Goal: Information Seeking & Learning: Check status

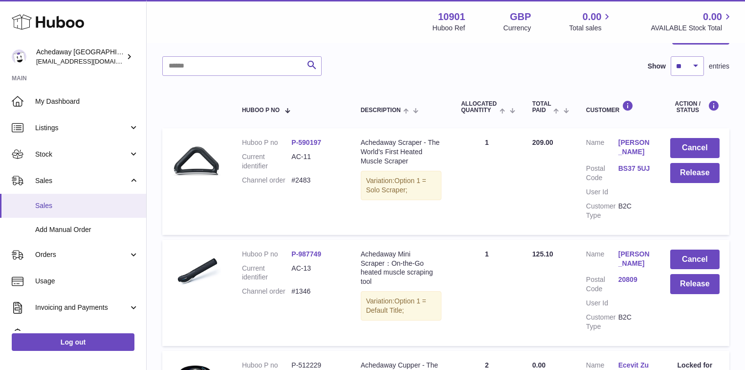
click at [61, 198] on link "Sales" at bounding box center [73, 206] width 146 height 24
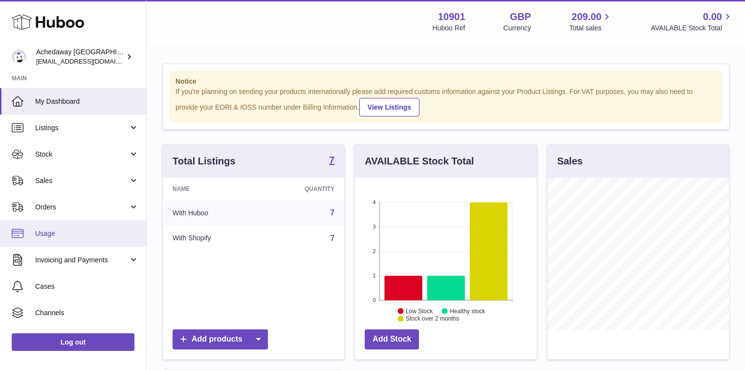
scroll to position [153, 181]
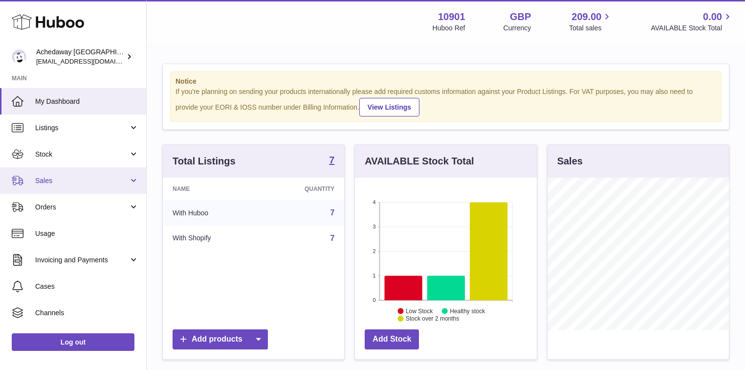
click at [79, 180] on span "Sales" at bounding box center [81, 180] width 93 height 9
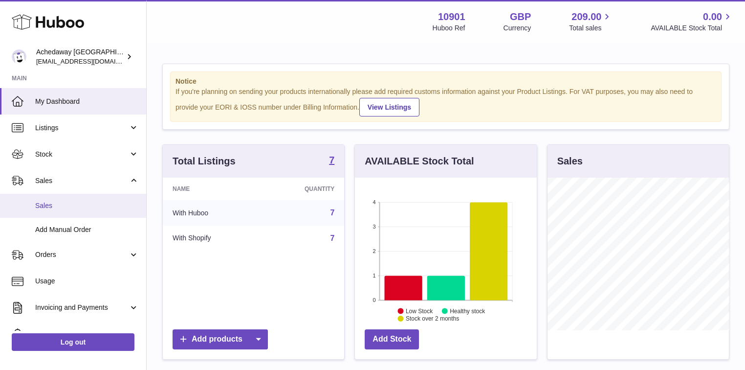
click at [66, 209] on span "Sales" at bounding box center [87, 205] width 104 height 9
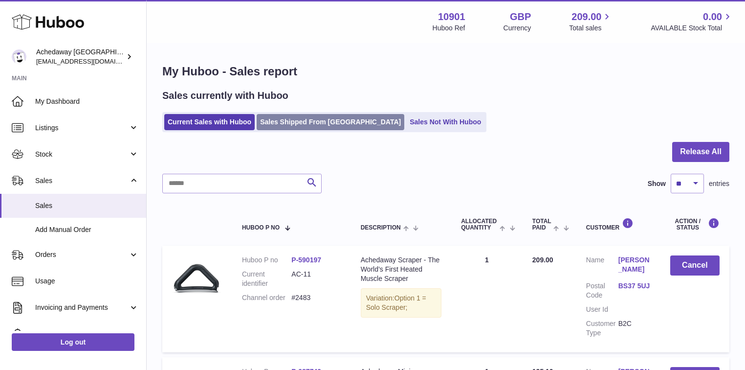
click at [288, 123] on link "Sales Shipped From [GEOGRAPHIC_DATA]" at bounding box center [331, 122] width 148 height 16
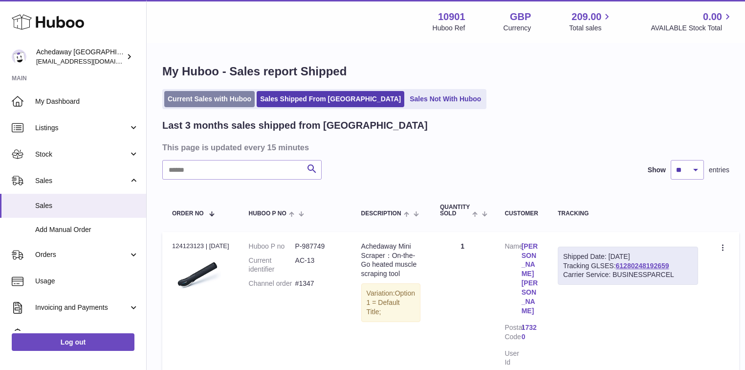
click at [192, 97] on link "Current Sales with Huboo" at bounding box center [209, 99] width 90 height 16
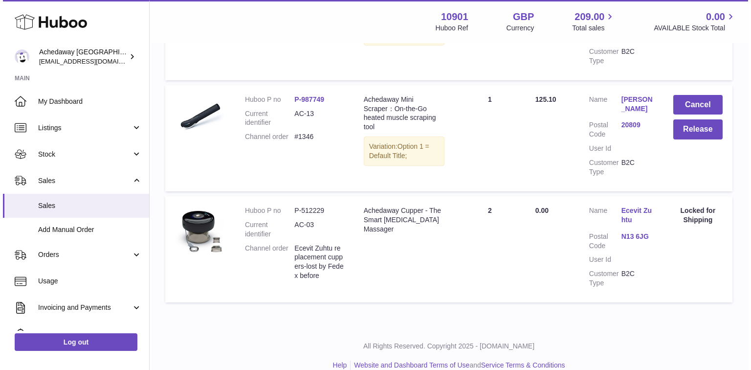
scroll to position [274, 0]
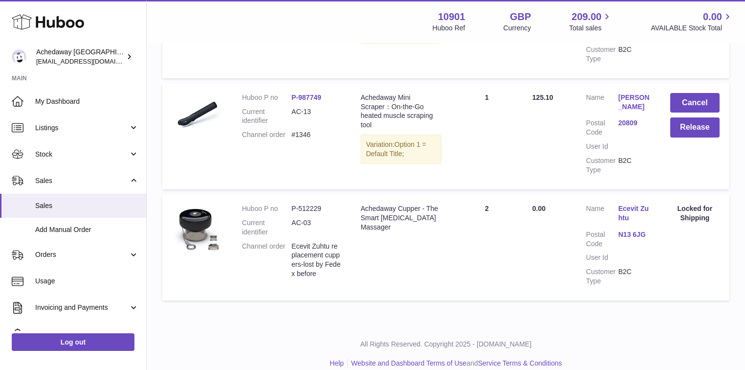
click at [626, 239] on link "N13 6JG" at bounding box center [634, 234] width 32 height 9
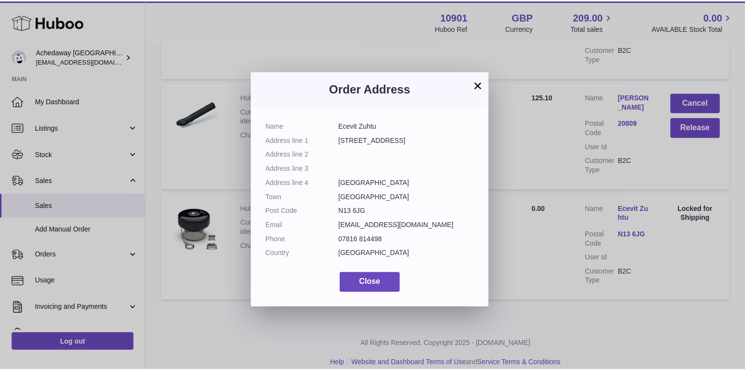
scroll to position [15, 0]
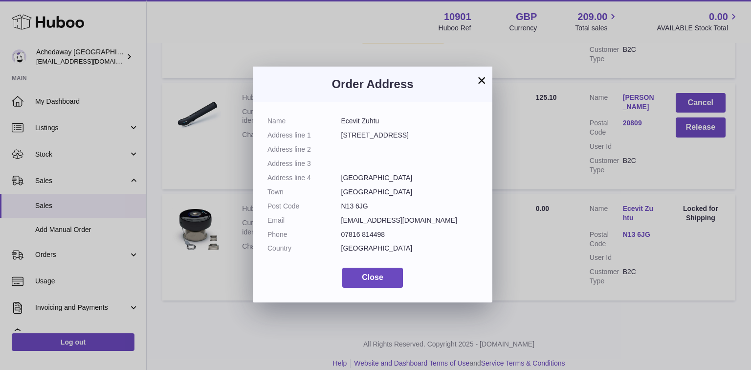
click at [485, 80] on button "×" at bounding box center [482, 80] width 12 height 12
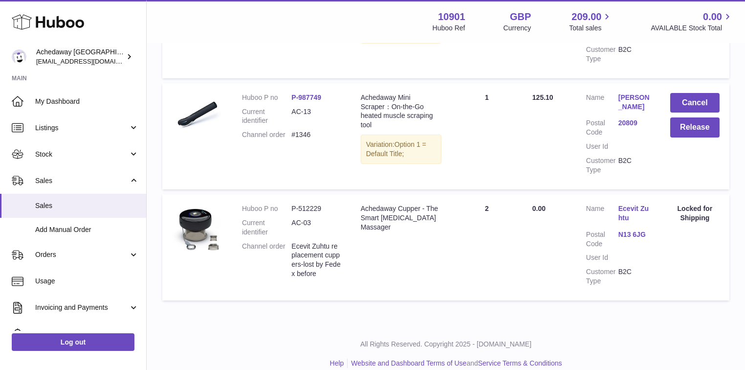
click at [627, 239] on link "N13 6JG" at bounding box center [634, 234] width 32 height 9
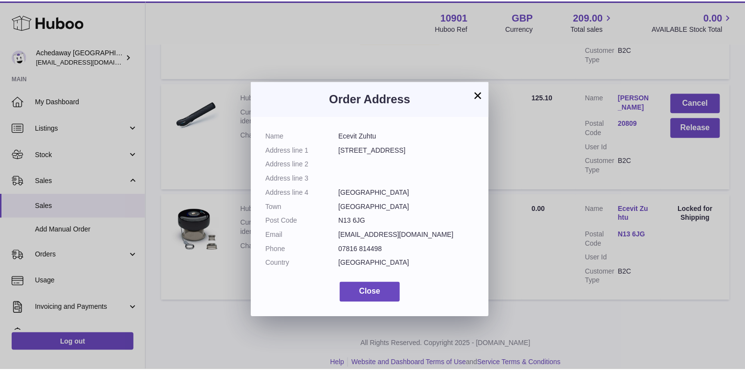
scroll to position [15, 0]
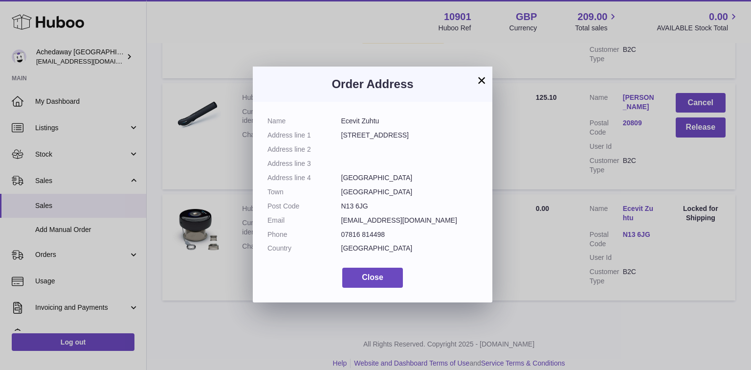
click at [484, 82] on button "×" at bounding box center [482, 80] width 12 height 12
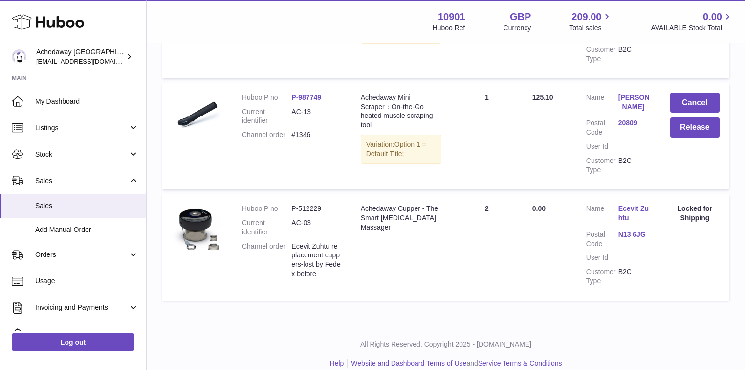
click at [640, 213] on link "Ecevit Zuhtu" at bounding box center [634, 213] width 32 height 19
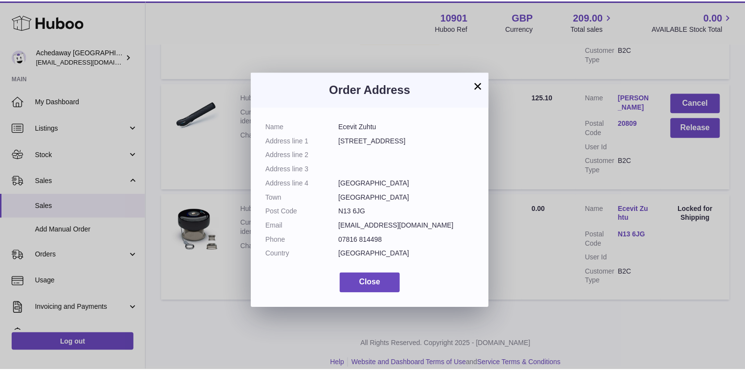
scroll to position [15, 0]
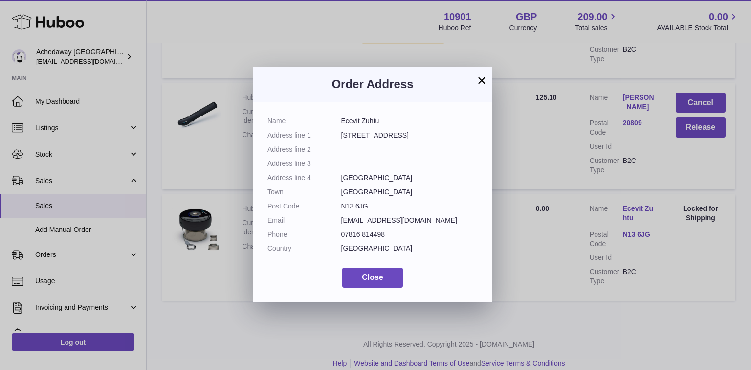
click at [483, 82] on button "×" at bounding box center [482, 80] width 12 height 12
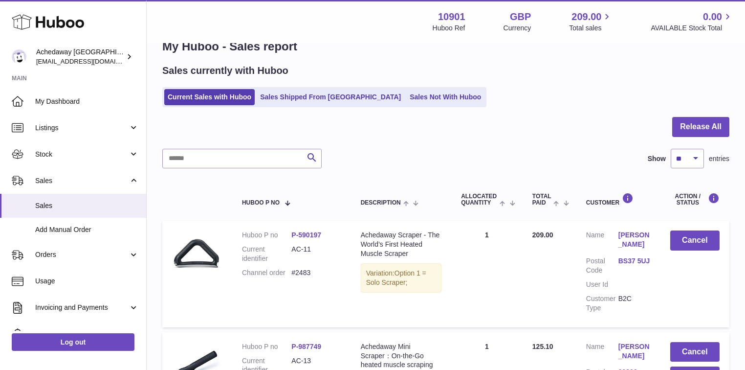
scroll to position [0, 0]
